Goal: Task Accomplishment & Management: Complete application form

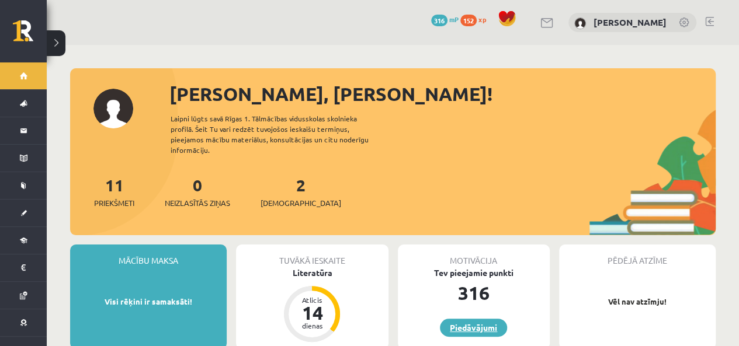
click at [481, 321] on link "Piedāvājumi" at bounding box center [473, 328] width 67 height 18
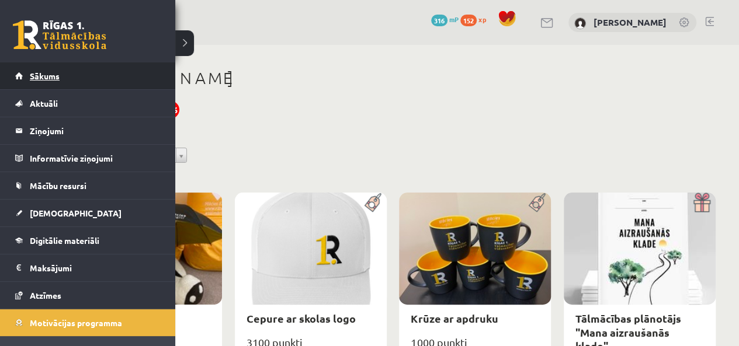
click at [57, 78] on span "Sākums" at bounding box center [45, 76] width 30 height 11
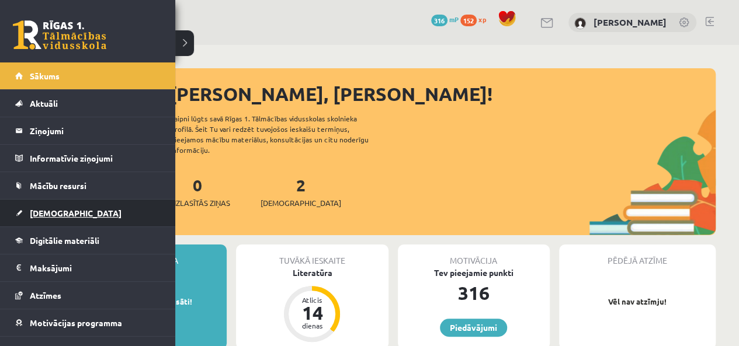
click at [57, 210] on span "[DEMOGRAPHIC_DATA]" at bounding box center [76, 213] width 92 height 11
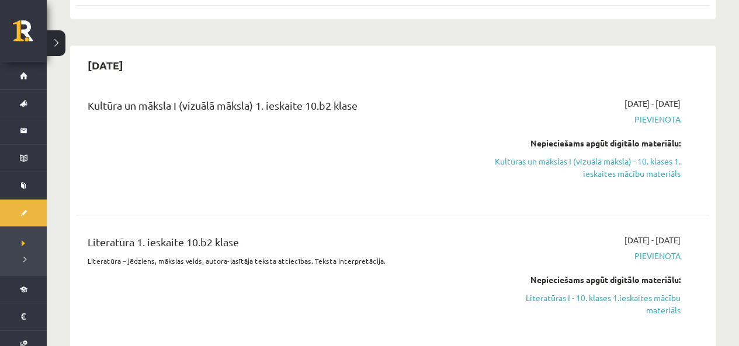
scroll to position [584, 0]
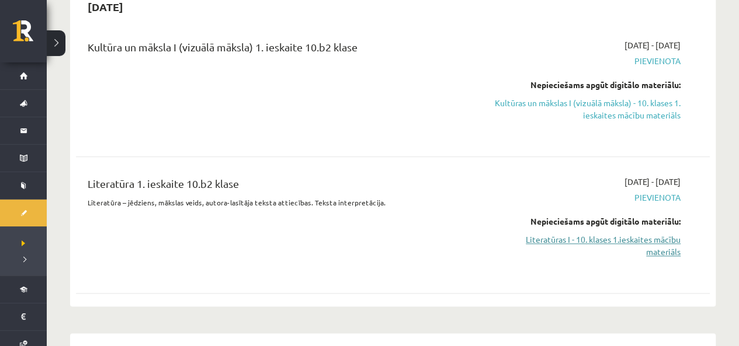
click at [609, 234] on link "Literatūras I - 10. klases 1.ieskaites mācību materiāls" at bounding box center [588, 246] width 186 height 25
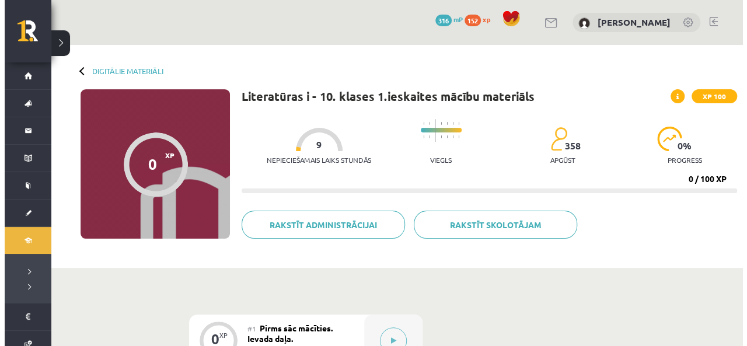
scroll to position [234, 0]
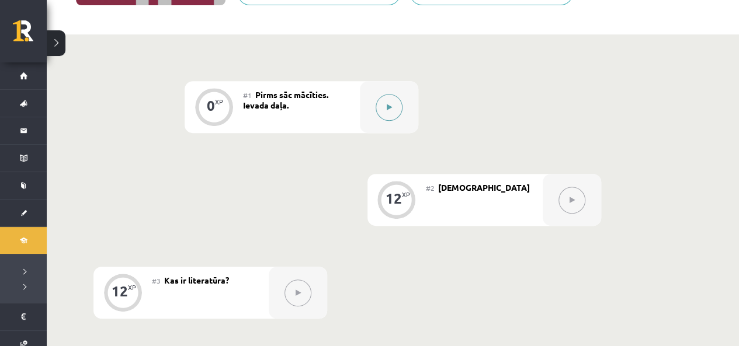
click at [384, 106] on button at bounding box center [388, 107] width 27 height 27
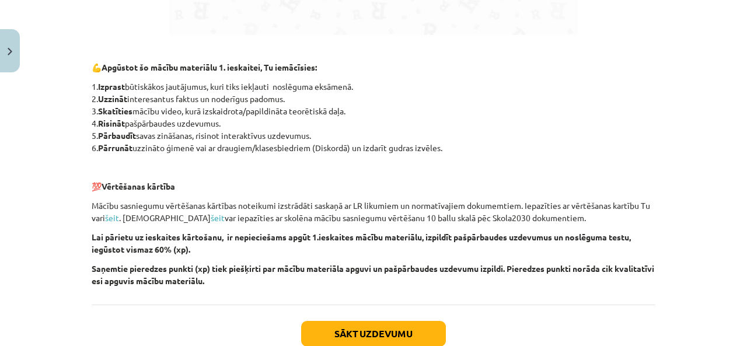
scroll to position [893, 0]
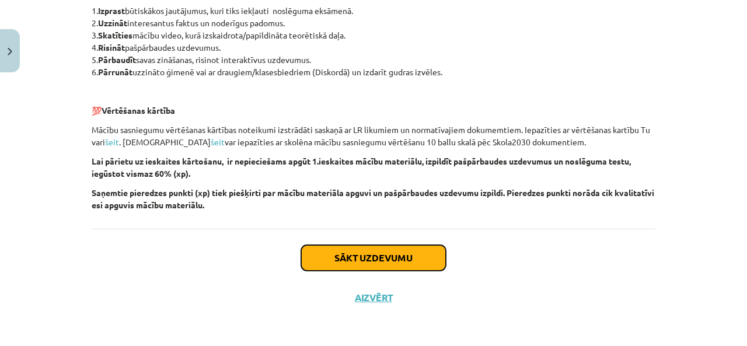
click at [420, 249] on button "Sākt uzdevumu" at bounding box center [373, 258] width 145 height 26
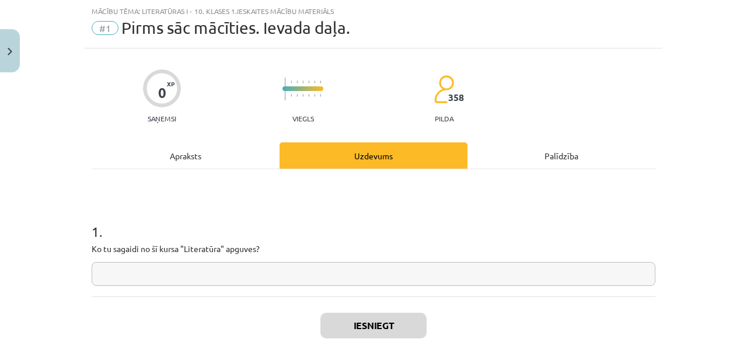
click at [190, 151] on div "Apraksts" at bounding box center [186, 155] width 188 height 26
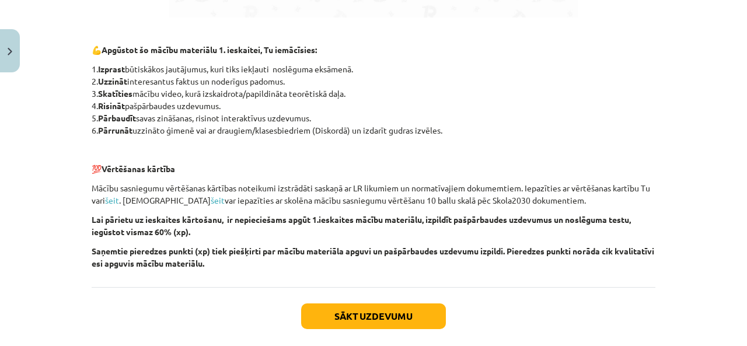
scroll to position [893, 0]
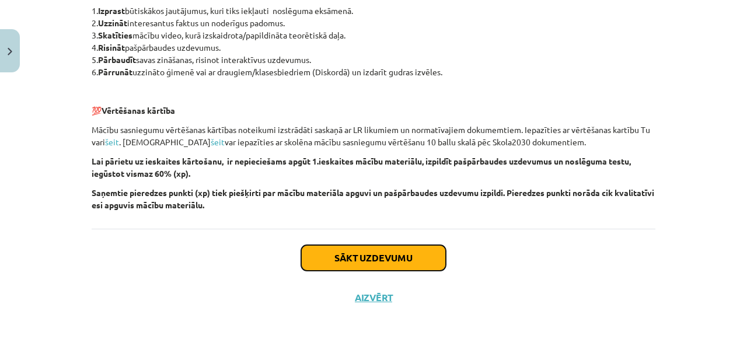
click at [401, 268] on button "Sākt uzdevumu" at bounding box center [373, 258] width 145 height 26
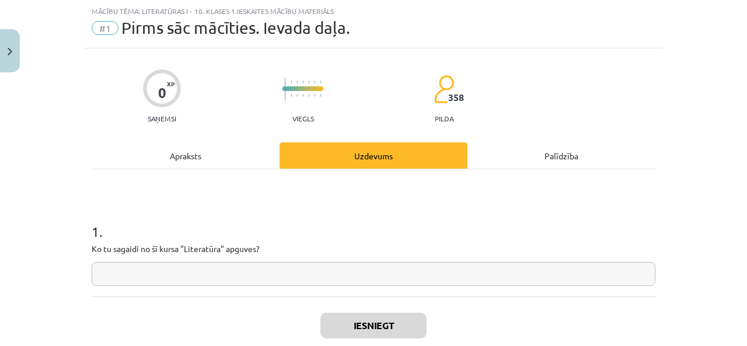
click at [239, 277] on input "text" at bounding box center [374, 274] width 564 height 24
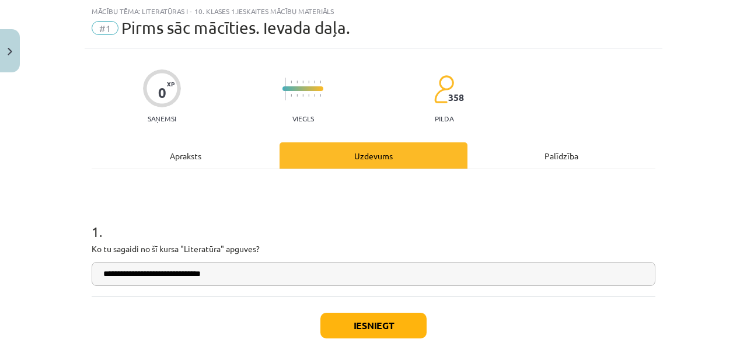
type input "**********"
click at [333, 330] on button "Iesniegt" at bounding box center [374, 326] width 106 height 26
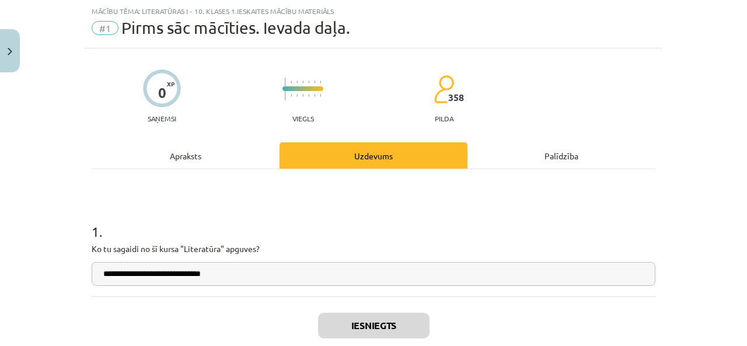
scroll to position [133, 0]
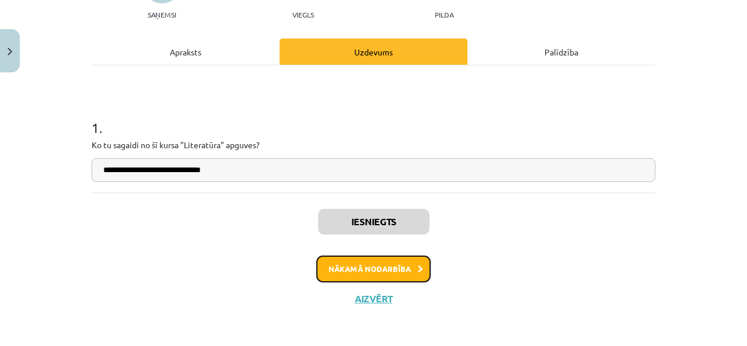
click at [369, 269] on button "Nākamā nodarbība" at bounding box center [373, 269] width 114 height 27
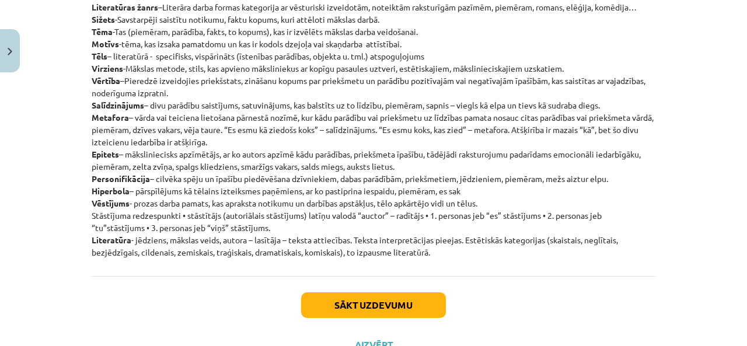
scroll to position [184, 0]
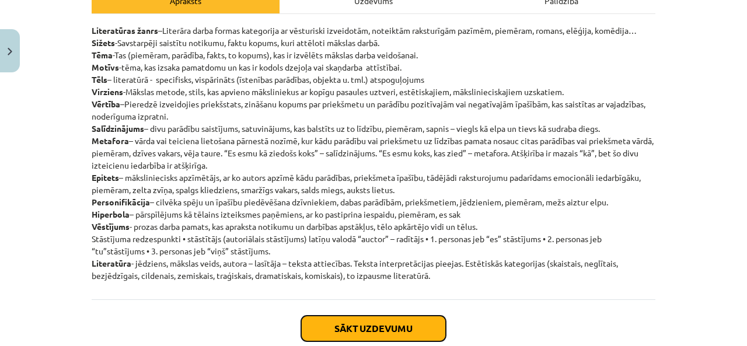
click at [352, 320] on button "Sākt uzdevumu" at bounding box center [373, 329] width 145 height 26
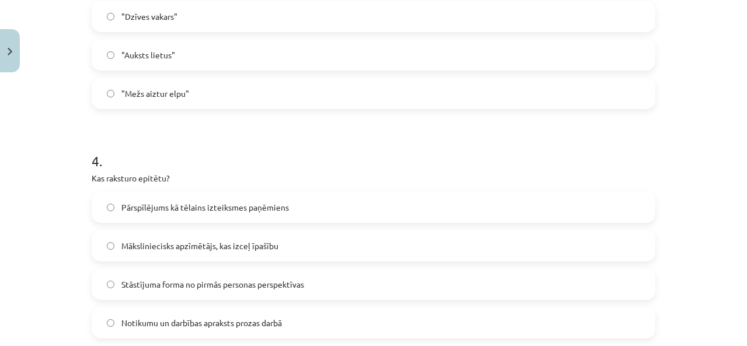
scroll to position [671, 0]
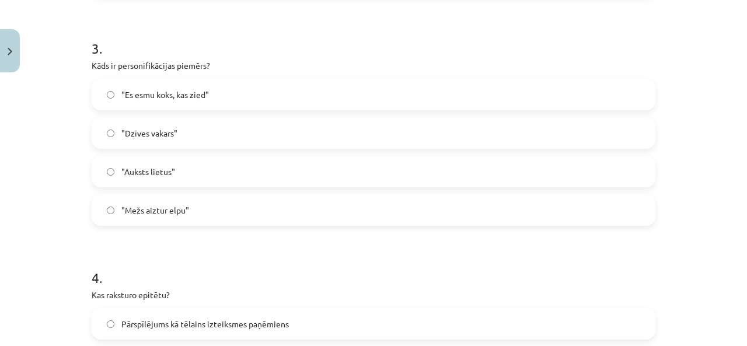
click at [181, 91] on span ""Es esmu koks, kas zied"" at bounding box center [165, 95] width 88 height 12
click at [214, 199] on label ""Mežs aiztur elpu"" at bounding box center [374, 210] width 562 height 29
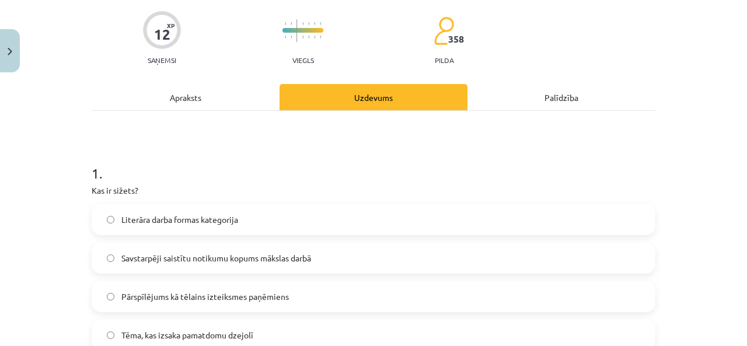
scroll to position [146, 0]
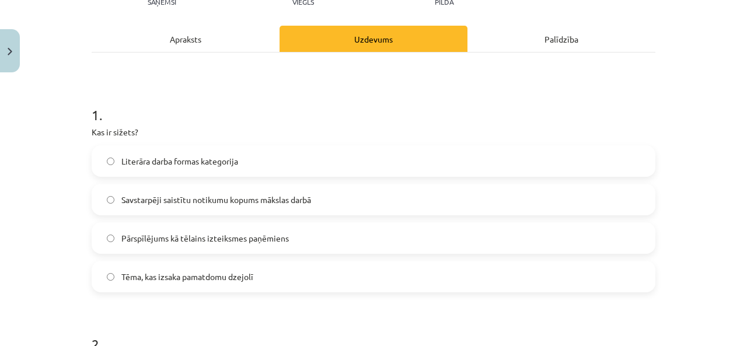
click at [193, 206] on label "Savstarpēji saistītu notikumu kopums mākslas darbā" at bounding box center [374, 199] width 562 height 29
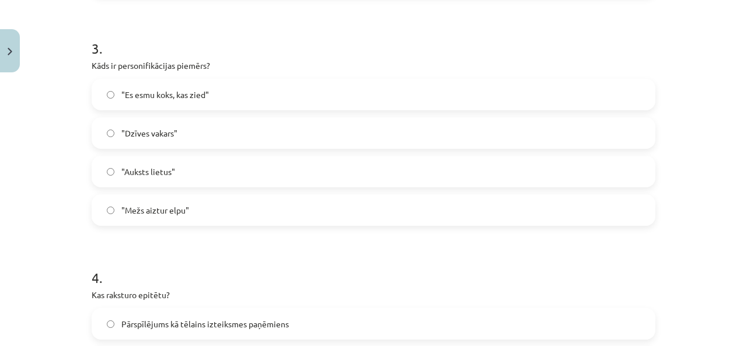
scroll to position [847, 0]
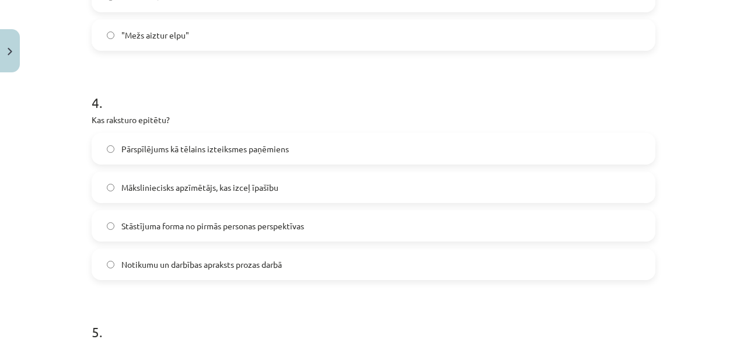
click at [233, 149] on span "Pārspīlējums kā tēlains izteiksmes paņēmiens" at bounding box center [205, 149] width 168 height 12
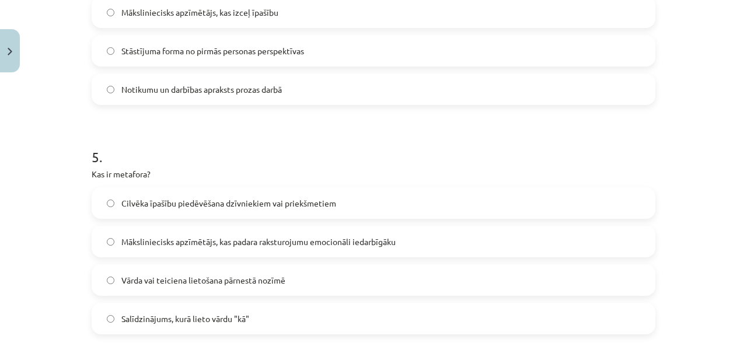
scroll to position [1080, 0]
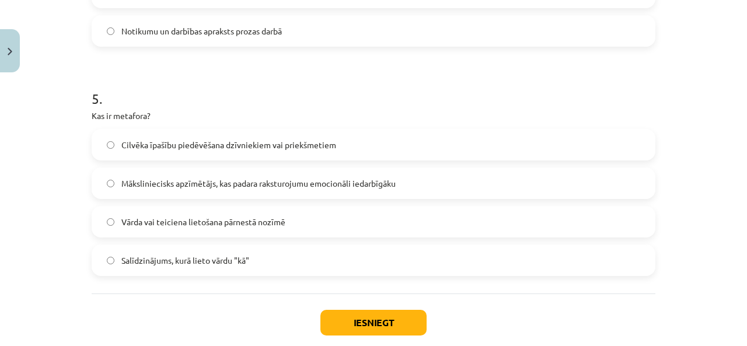
click at [204, 231] on label "Vārda vai teiciena lietošana pārnestā nozīmē" at bounding box center [374, 221] width 562 height 29
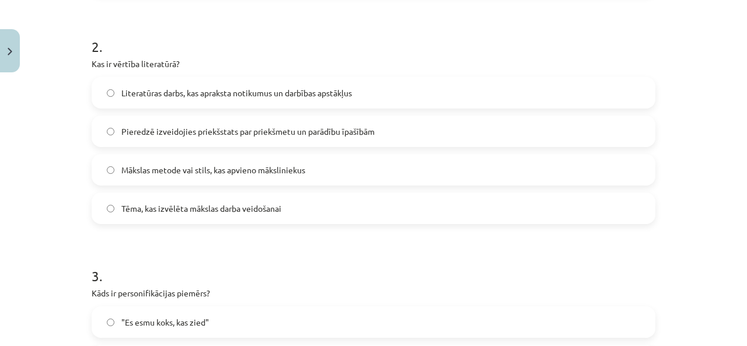
scroll to position [385, 0]
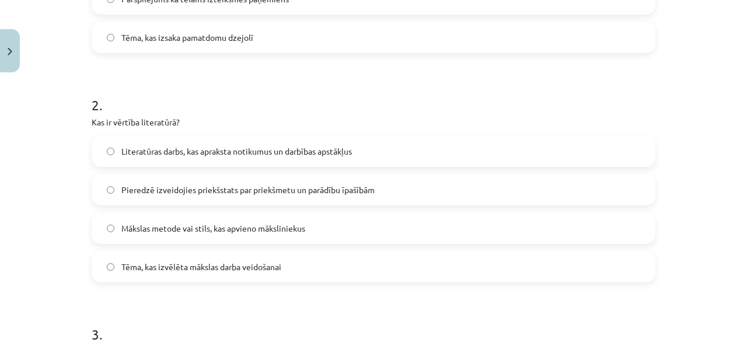
click at [195, 188] on span "Pieredzē izveidojies priekšstats par priekšmetu un parādību īpašībām" at bounding box center [247, 190] width 253 height 12
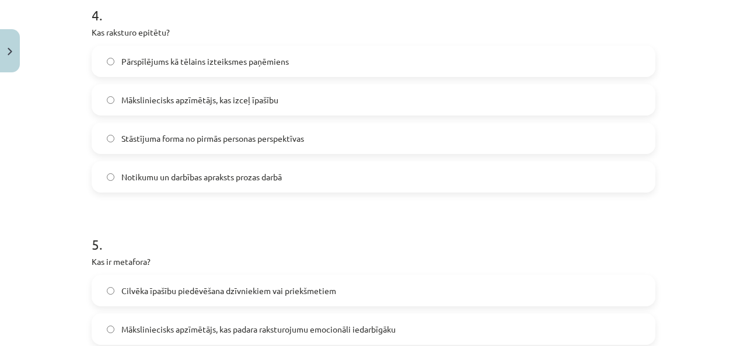
scroll to position [1144, 0]
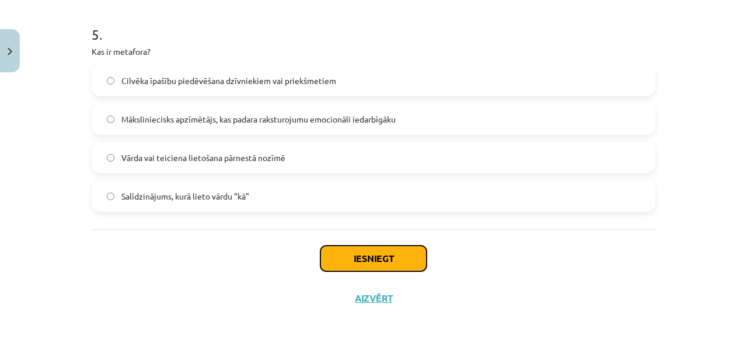
click at [367, 254] on button "Iesniegt" at bounding box center [374, 259] width 106 height 26
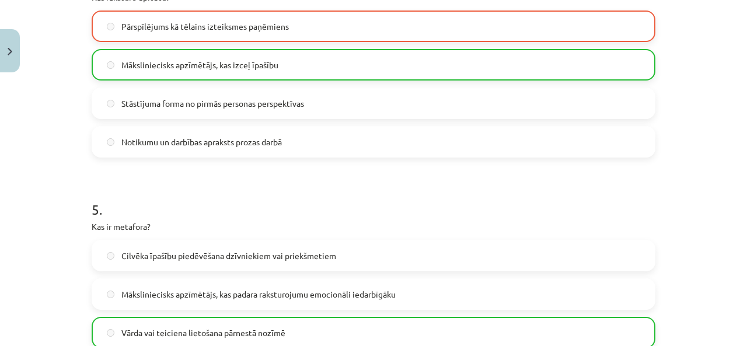
scroll to position [1181, 0]
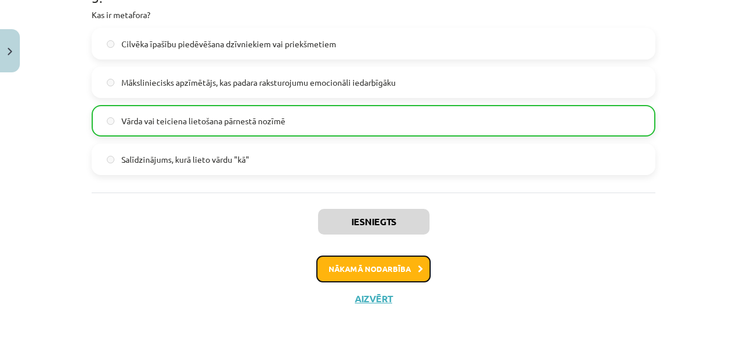
click at [354, 266] on button "Nākamā nodarbība" at bounding box center [373, 269] width 114 height 27
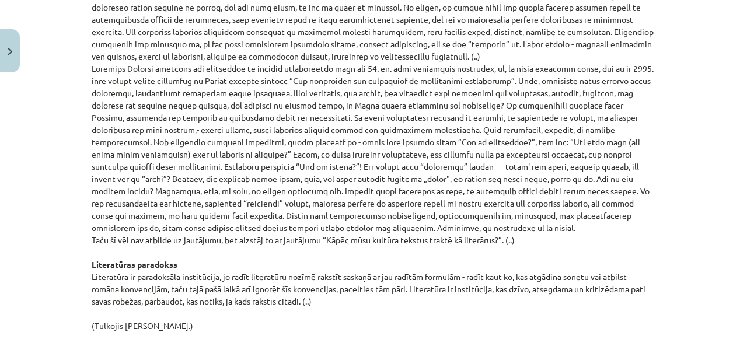
scroll to position [1318, 0]
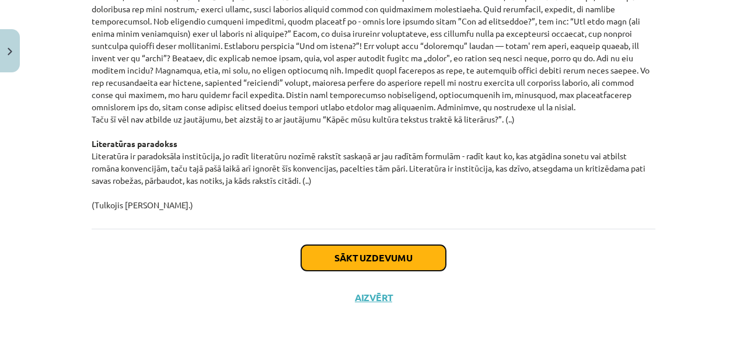
click at [350, 263] on button "Sākt uzdevumu" at bounding box center [373, 258] width 145 height 26
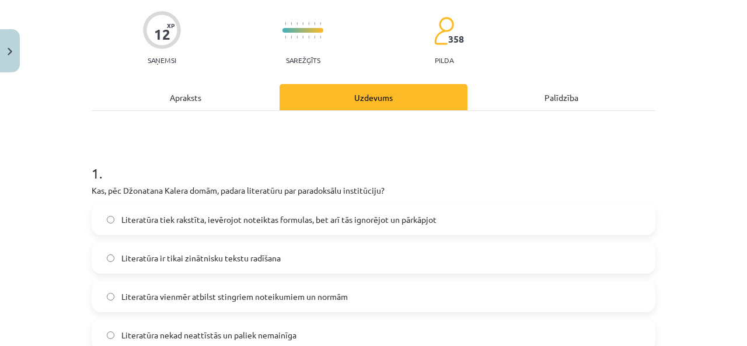
scroll to position [146, 0]
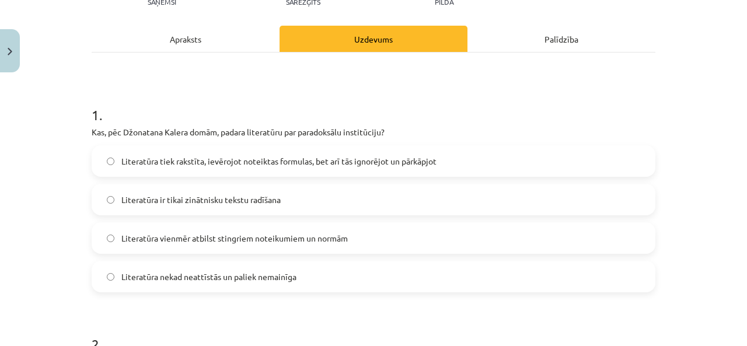
click at [266, 155] on span "Literatūra tiek rakstīta, ievērojot noteiktas formulas, bet arī tās ignorējot u…" at bounding box center [278, 161] width 315 height 12
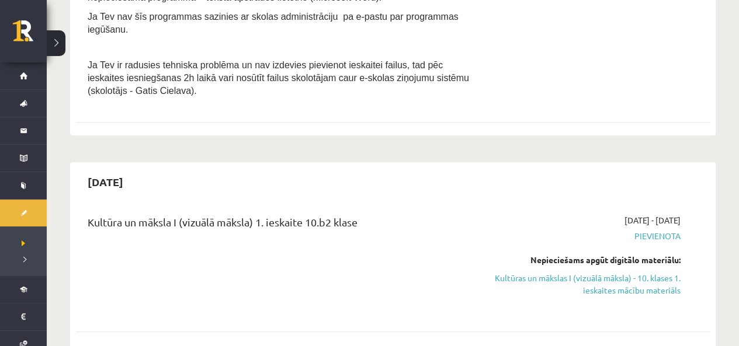
scroll to position [525, 0]
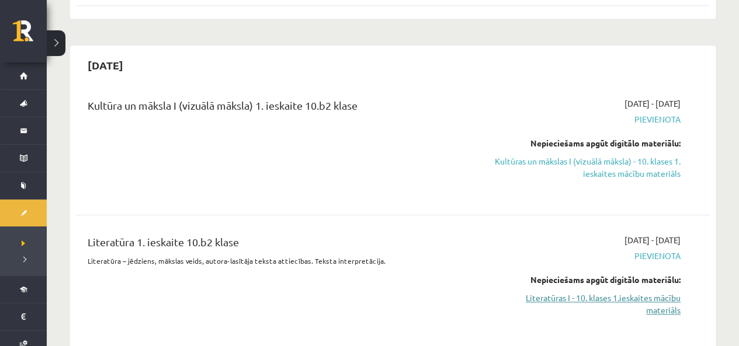
click at [642, 292] on link "Literatūras I - 10. klases 1.ieskaites mācību materiāls" at bounding box center [588, 304] width 186 height 25
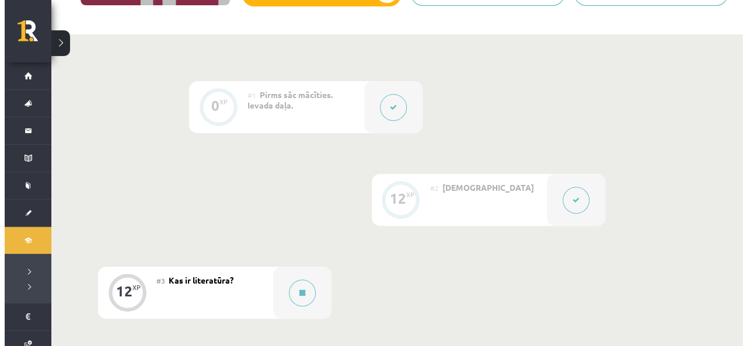
scroll to position [409, 0]
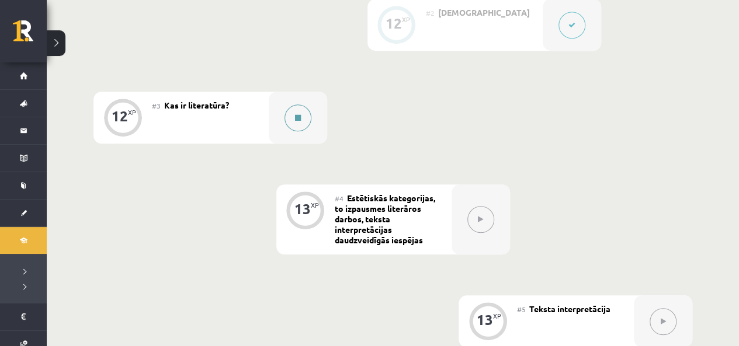
click at [304, 120] on button at bounding box center [297, 118] width 27 height 27
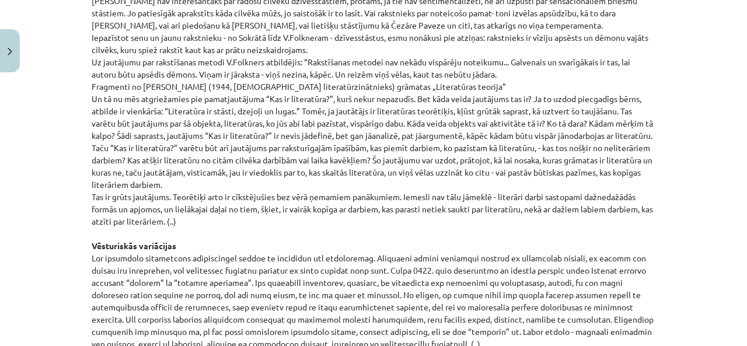
scroll to position [1318, 0]
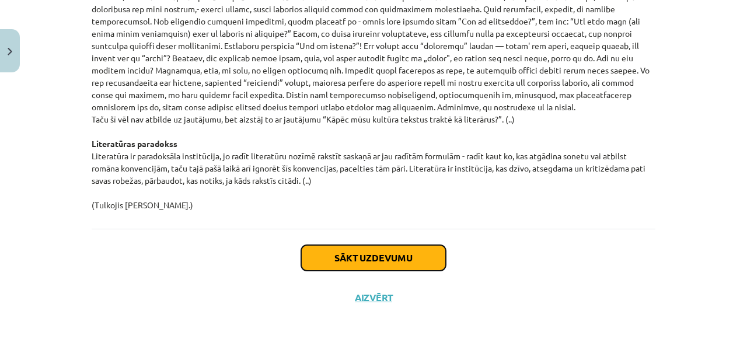
click at [426, 257] on button "Sākt uzdevumu" at bounding box center [373, 258] width 145 height 26
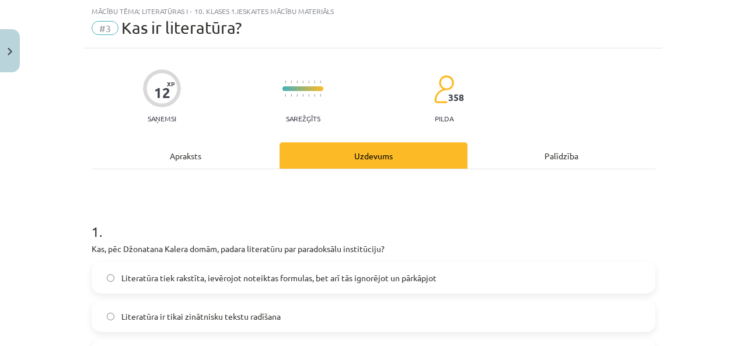
scroll to position [146, 0]
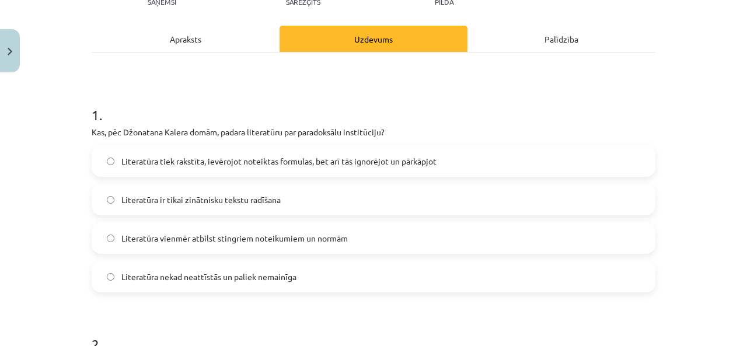
click at [407, 157] on span "Literatūra tiek rakstīta, ievērojot noteiktas formulas, bet arī tās ignorējot u…" at bounding box center [278, 161] width 315 height 12
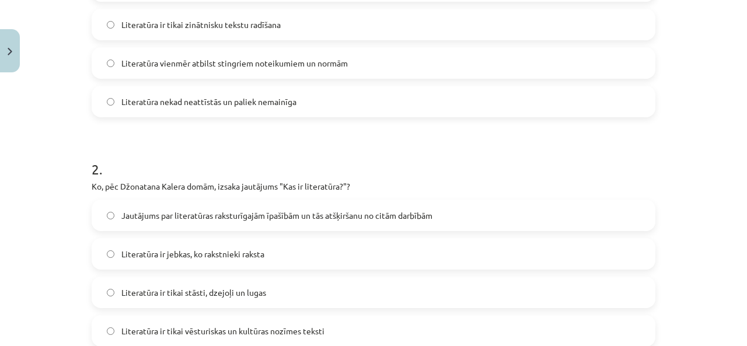
scroll to position [380, 0]
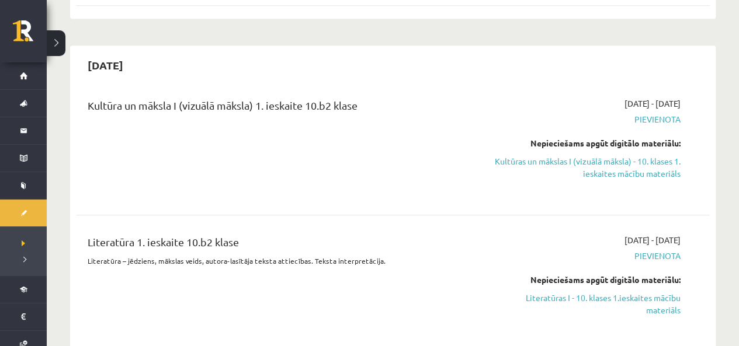
scroll to position [584, 0]
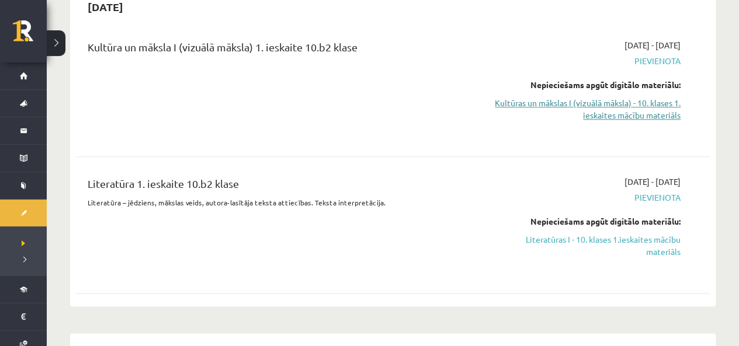
click at [660, 97] on link "Kultūras un mākslas I (vizuālā māksla) - 10. klases 1. ieskaites mācību materiā…" at bounding box center [588, 109] width 186 height 25
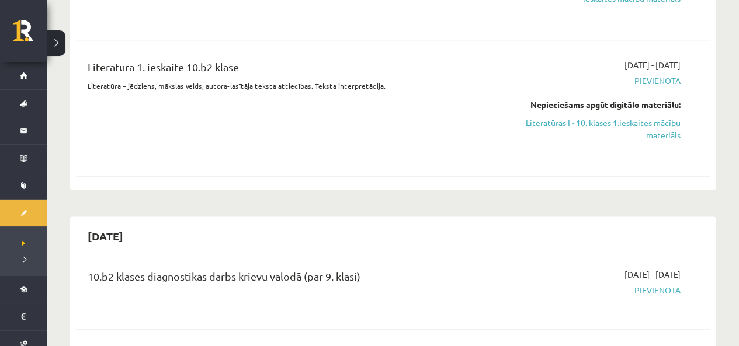
scroll to position [467, 0]
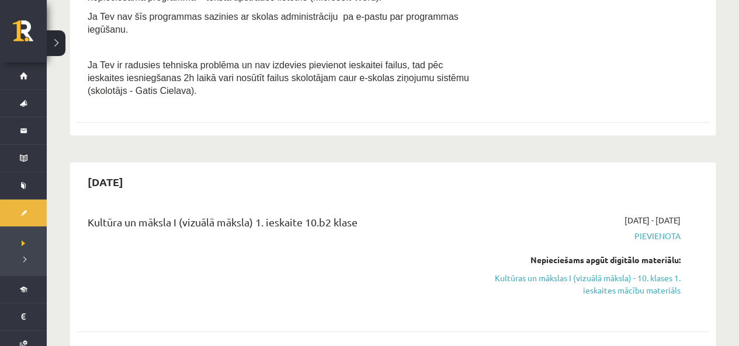
scroll to position [525, 0]
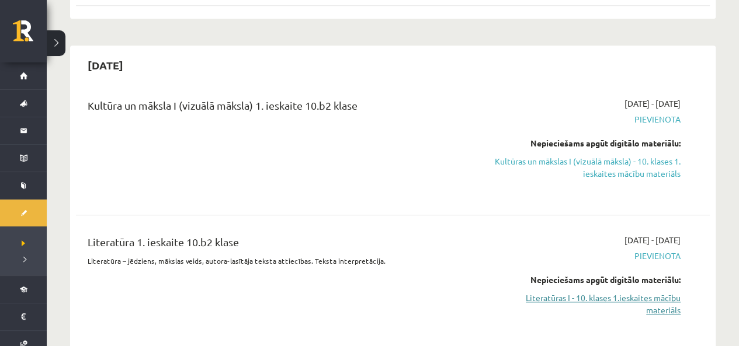
click at [664, 292] on link "Literatūras I - 10. klases 1.ieskaites mācību materiāls" at bounding box center [588, 304] width 186 height 25
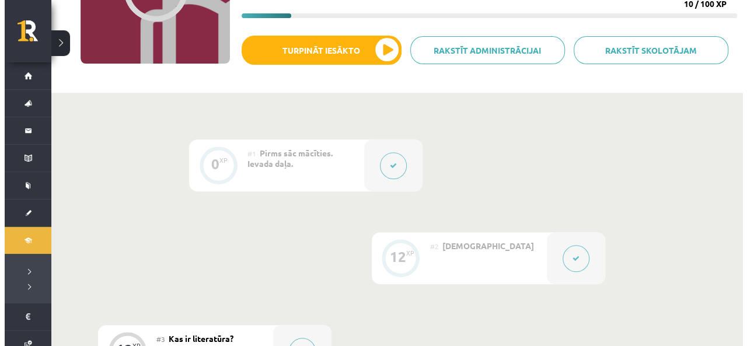
scroll to position [350, 0]
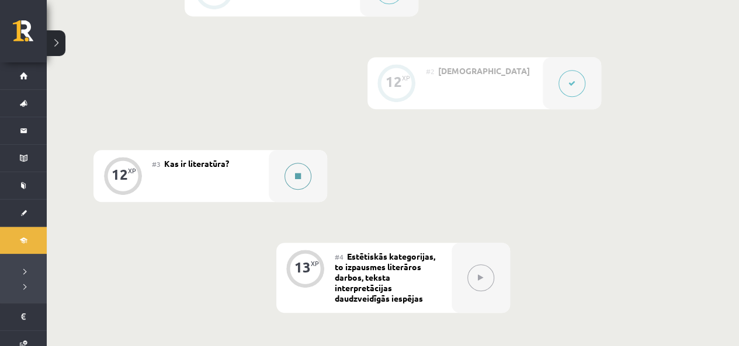
click at [306, 180] on button at bounding box center [297, 176] width 27 height 27
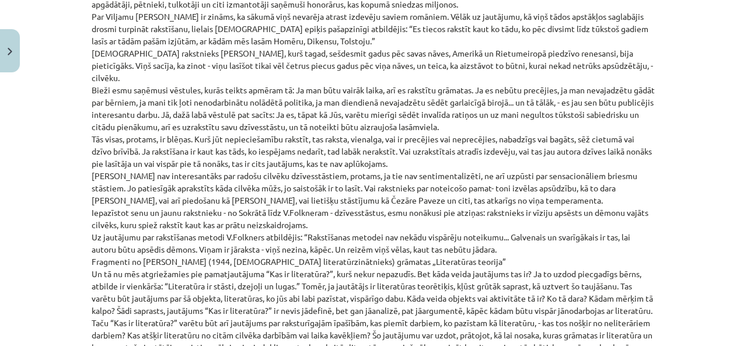
scroll to position [792, 0]
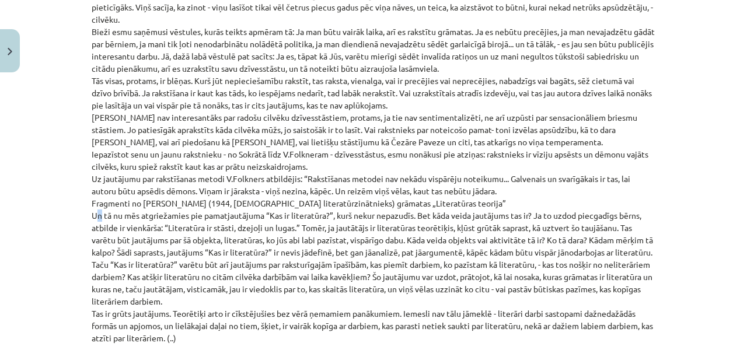
click at [92, 204] on p "[PERSON_NAME] eseja „Kāpēc dzejnieks raksta?” Kad Nigērijā vairākiem analfabēti…" at bounding box center [374, 216] width 564 height 1042
click at [95, 214] on p "[PERSON_NAME] eseja „Kāpēc dzejnieks raksta?” Kad Nigērijā vairākiem analfabēti…" at bounding box center [374, 216] width 564 height 1042
drag, startPoint x: 90, startPoint y: 202, endPoint x: 153, endPoint y: 253, distance: 81.0
click at [153, 253] on p "[PERSON_NAME] eseja „Kāpēc dzejnieks raksta?” Kad Nigērijā vairākiem analfabēti…" at bounding box center [374, 216] width 564 height 1042
click at [530, 253] on p "[PERSON_NAME] eseja „Kāpēc dzejnieks raksta?” Kad Nigērijā vairākiem analfabēti…" at bounding box center [374, 216] width 564 height 1042
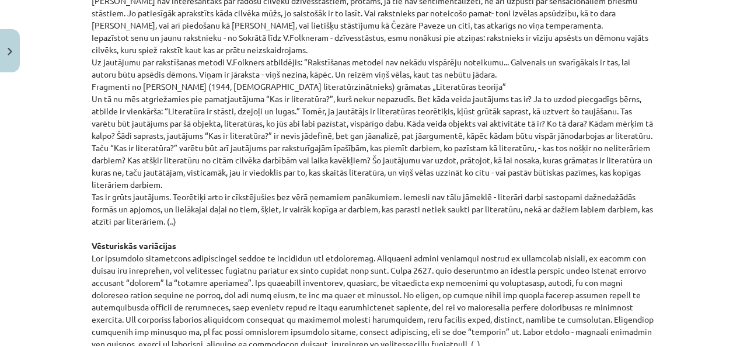
scroll to position [1318, 0]
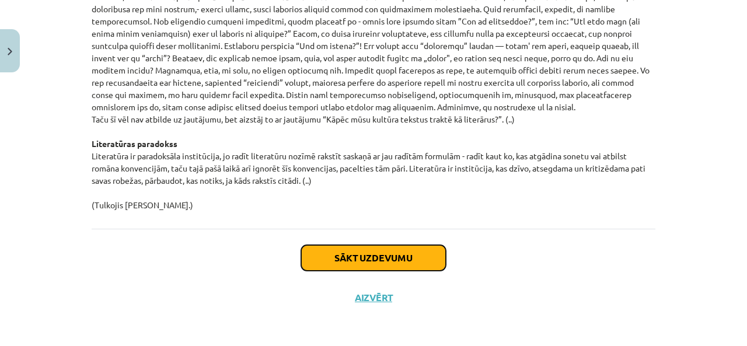
click at [328, 252] on button "Sākt uzdevumu" at bounding box center [373, 258] width 145 height 26
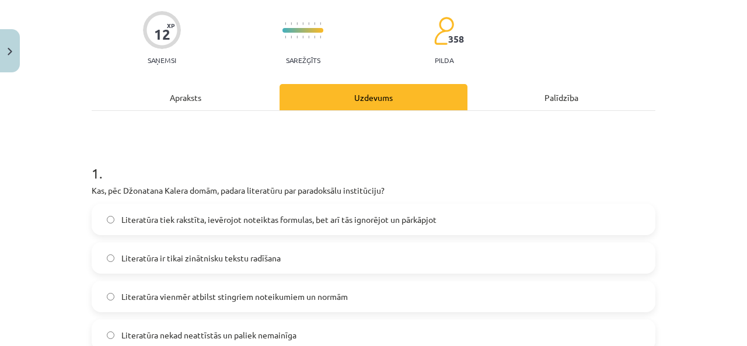
scroll to position [204, 0]
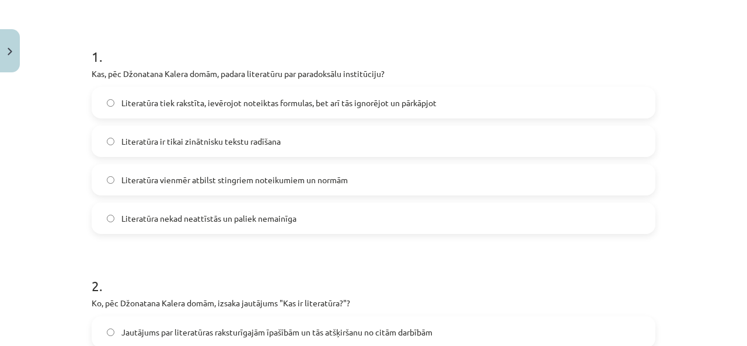
click at [267, 97] on span "Literatūra tiek rakstīta, ievērojot noteiktas formulas, bet arī tās ignorējot u…" at bounding box center [278, 103] width 315 height 12
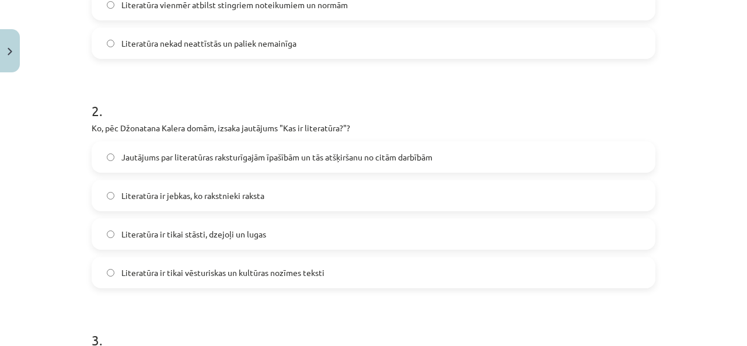
scroll to position [438, 0]
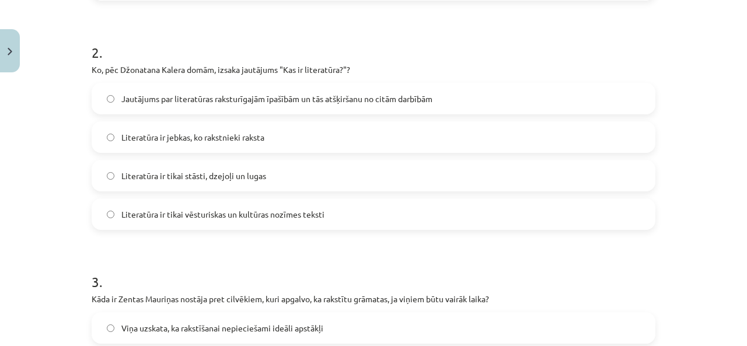
click at [277, 102] on span "Jautājums par literatūras raksturīgajām īpašībām un tās atšķiršanu no citām dar…" at bounding box center [276, 99] width 311 height 12
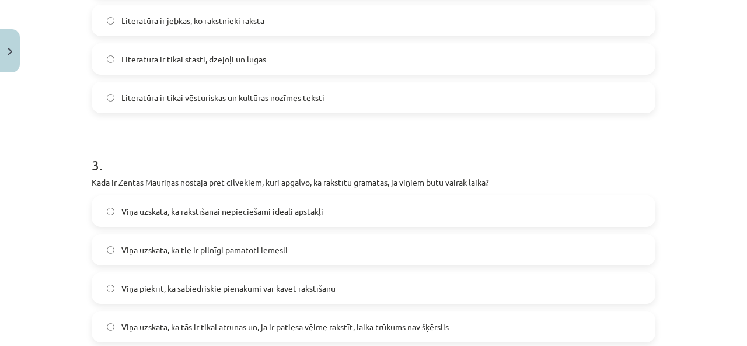
scroll to position [671, 0]
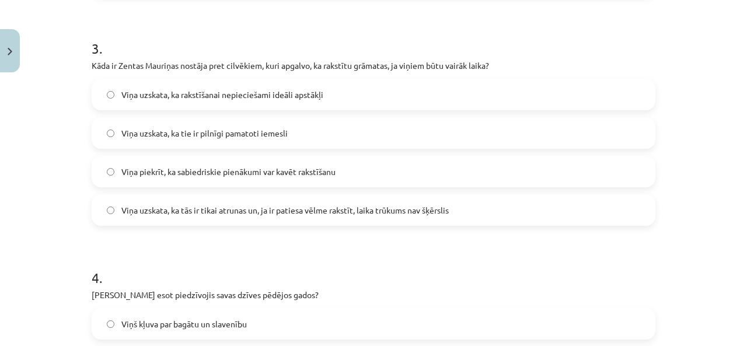
click at [341, 212] on span "Viņa uzskata, ka tās ir tikai atrunas un, ja ir patiesa vēlme rakstīt, laika tr…" at bounding box center [285, 210] width 328 height 12
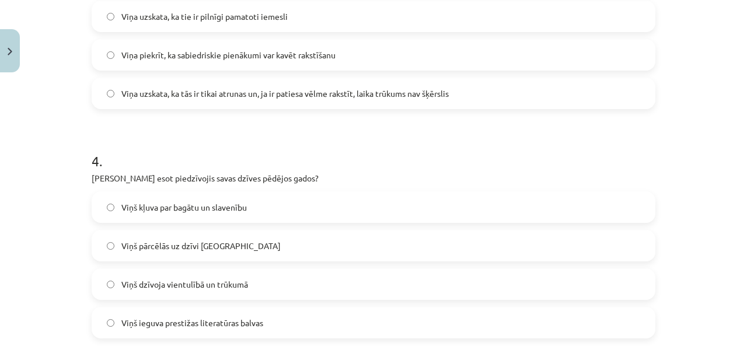
scroll to position [847, 0]
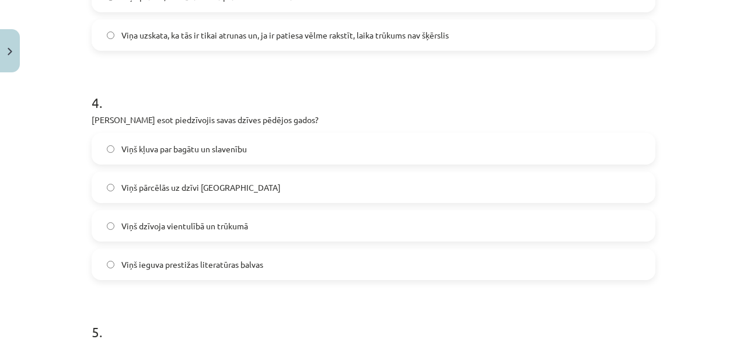
click at [175, 222] on span "Viņš dzīvoja vientulībā un trūkumā" at bounding box center [184, 226] width 127 height 12
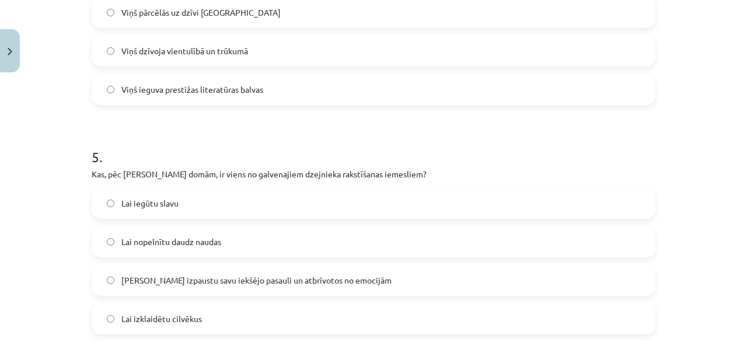
scroll to position [1080, 0]
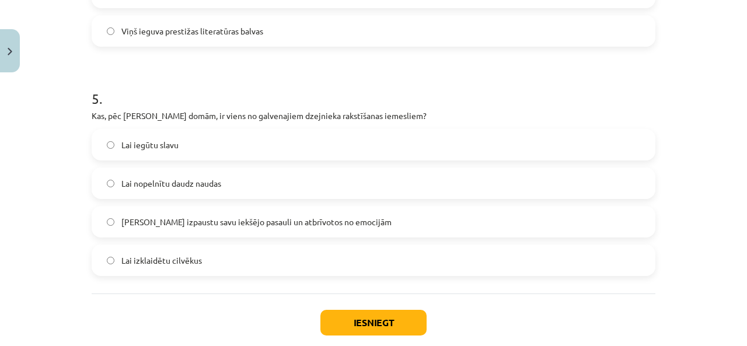
click at [283, 216] on span "[PERSON_NAME] izpaustu savu iekšējo pasauli un atbrīvotos no emocijām" at bounding box center [256, 222] width 270 height 12
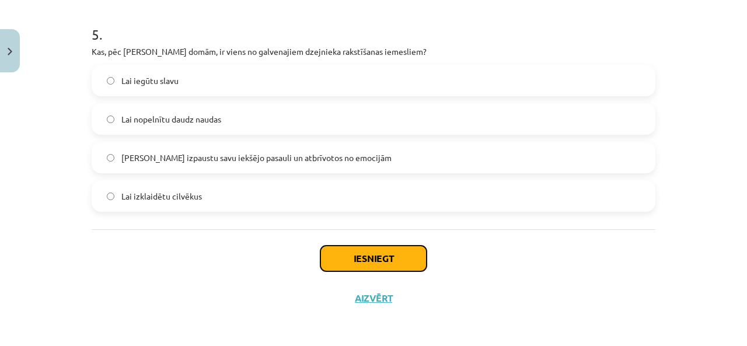
click at [385, 264] on button "Iesniegt" at bounding box center [374, 259] width 106 height 26
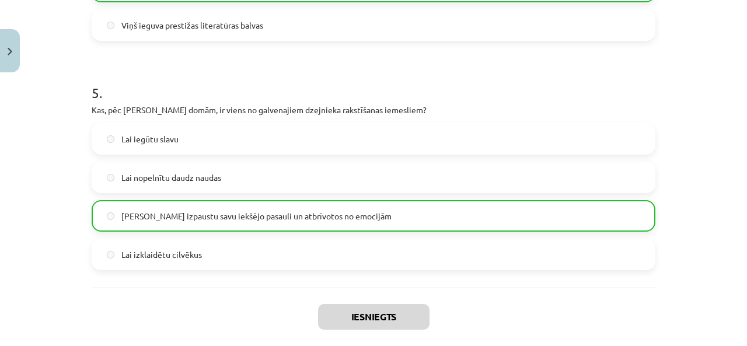
scroll to position [1181, 0]
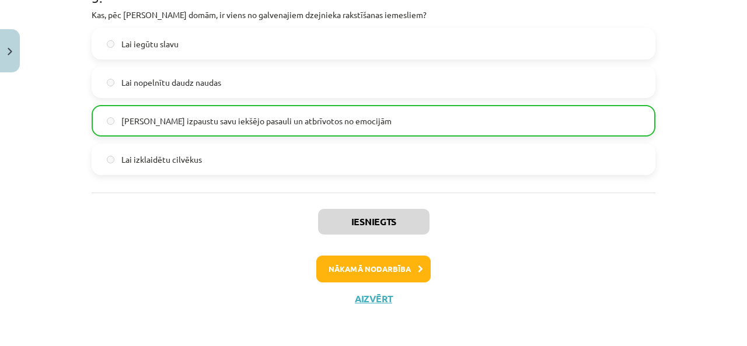
drag, startPoint x: 437, startPoint y: 256, endPoint x: 429, endPoint y: 261, distance: 9.4
click at [435, 257] on div "Nākamā nodarbība" at bounding box center [374, 269] width 550 height 27
click at [418, 268] on icon at bounding box center [420, 270] width 5 height 8
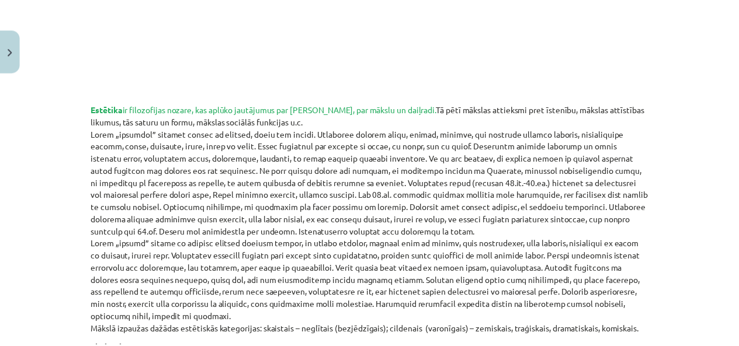
scroll to position [0, 0]
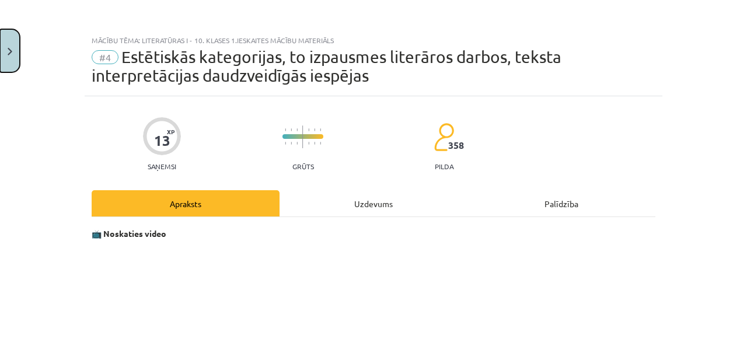
click at [9, 61] on button "Close" at bounding box center [10, 50] width 20 height 43
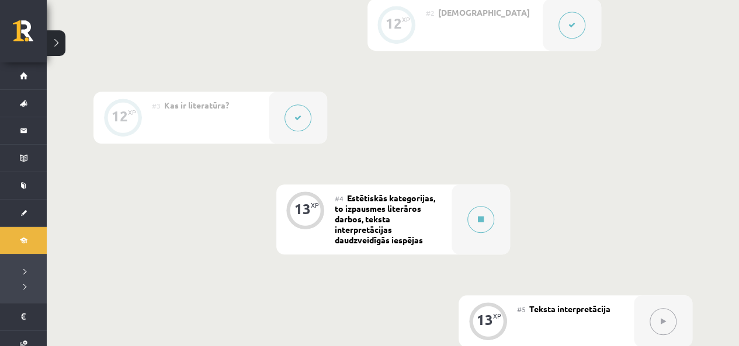
scroll to position [467, 0]
